Goal: Share content: Share content

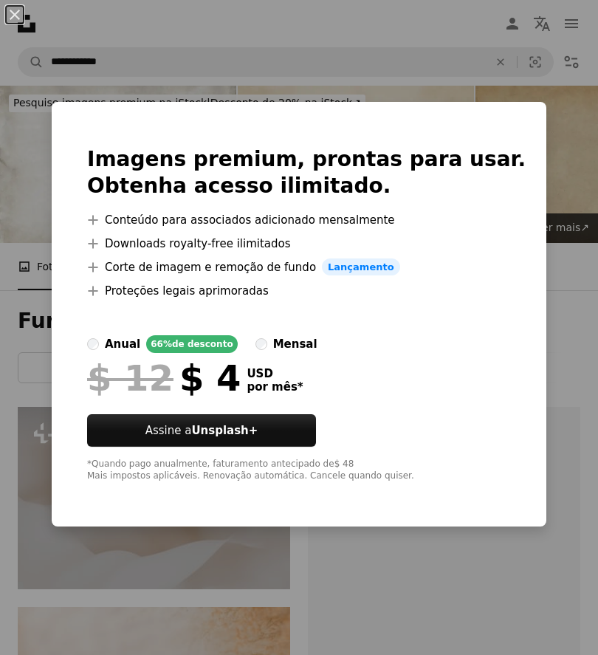
scroll to position [216, 0]
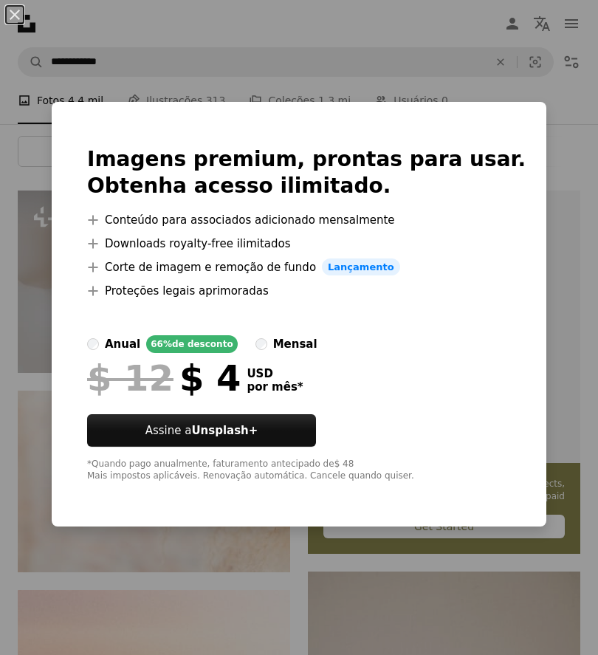
click at [542, 123] on div "An X shape Imagens premium, prontas para usar. Obtenha acesso ilimitado. A plus…" at bounding box center [299, 327] width 598 height 655
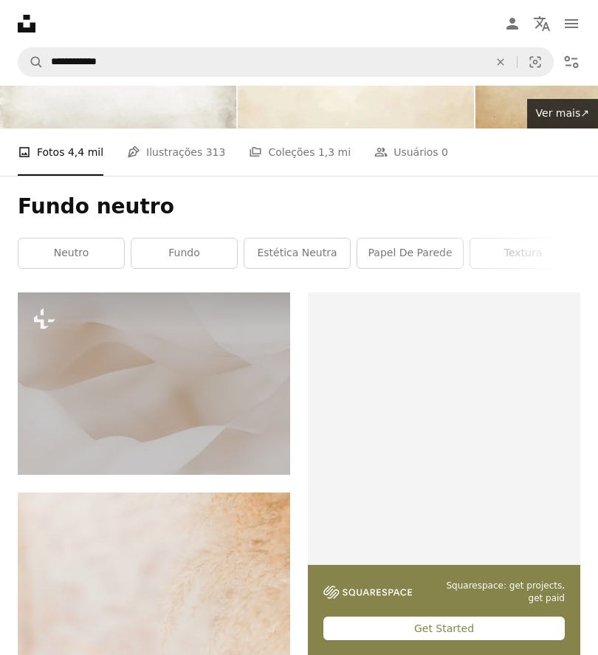
scroll to position [0, 0]
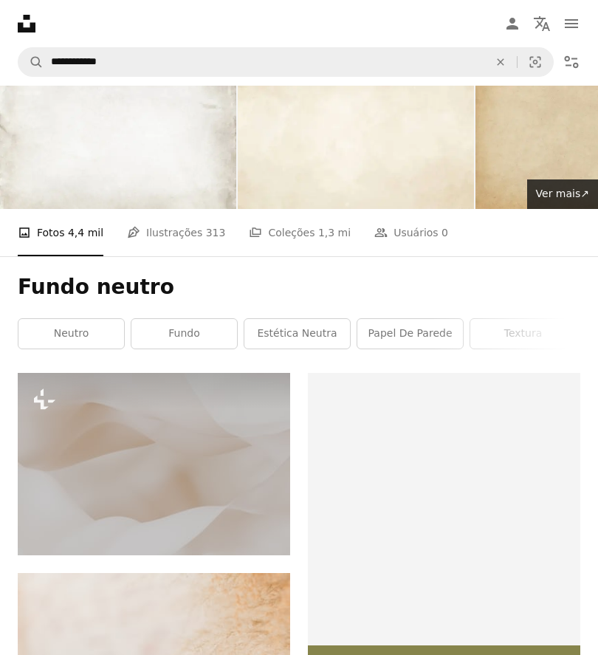
click at [201, 477] on img at bounding box center [154, 464] width 272 height 182
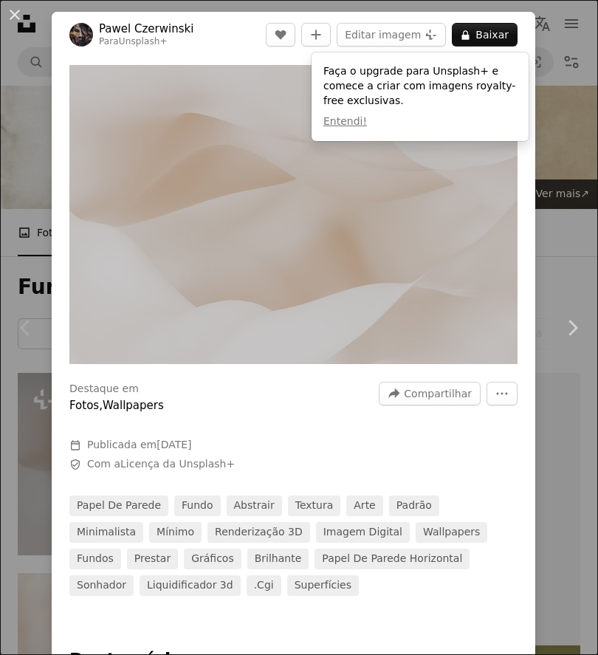
click at [347, 126] on button "Entendi!" at bounding box center [345, 121] width 44 height 15
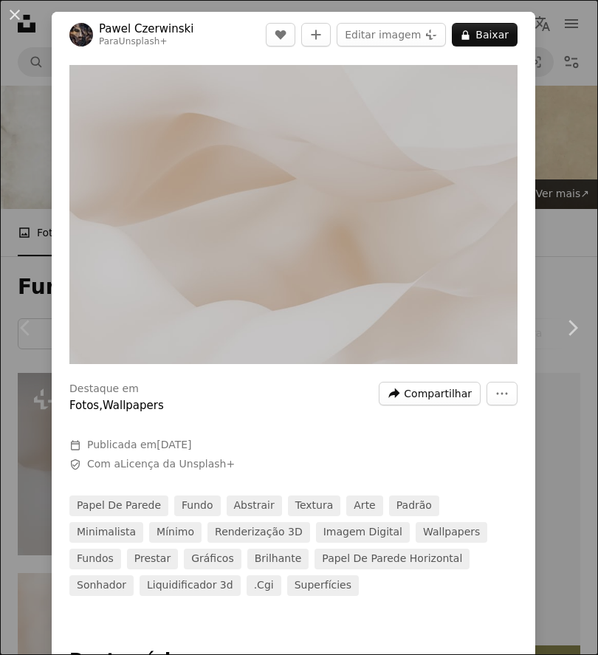
click at [429, 398] on span "Compartilhar" at bounding box center [438, 393] width 68 height 22
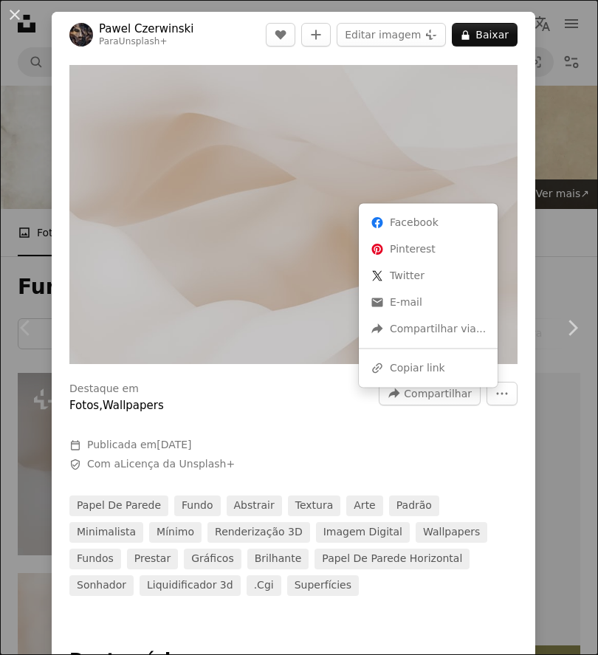
click at [463, 326] on div "A forward-right arrow Compartilhar via..." at bounding box center [428, 328] width 127 height 27
click at [467, 328] on div "A forward-right arrow Compartilhar via..." at bounding box center [428, 328] width 127 height 27
click at [566, 116] on dialog "An X shape Chevron left Chevron right Pawel Czerwinski Para Unsplash+ A heart A…" at bounding box center [299, 327] width 598 height 655
